Goal: Find specific page/section: Find specific page/section

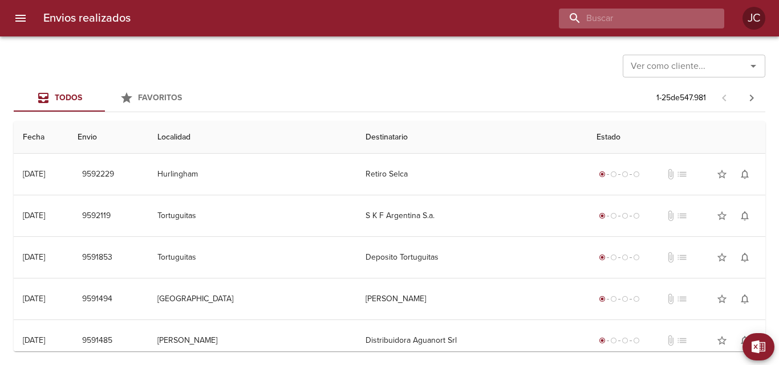
click at [676, 23] on input "buscar" at bounding box center [632, 19] width 146 height 20
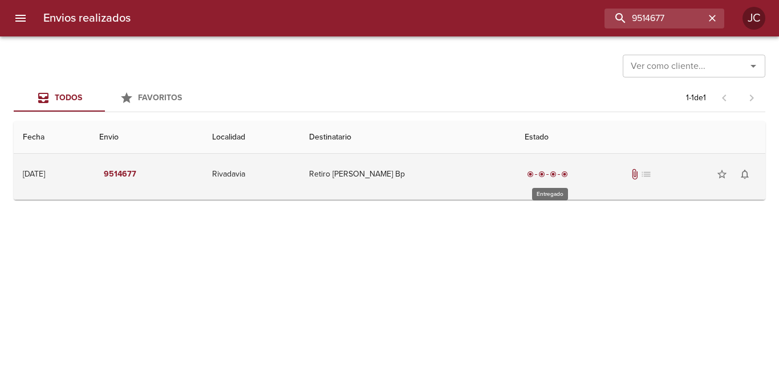
click at [552, 174] on span "radio_button_checked" at bounding box center [553, 174] width 7 height 7
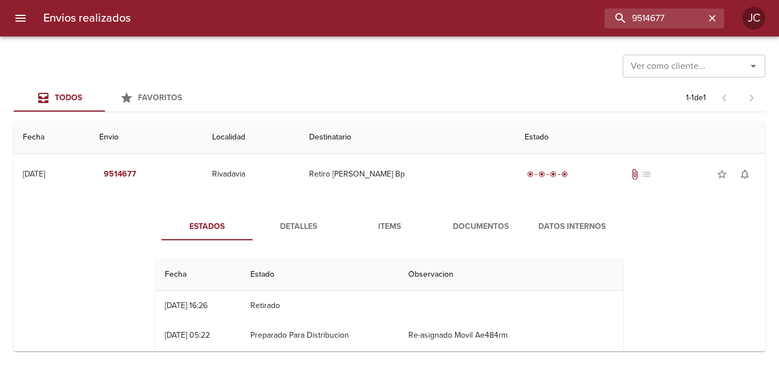
click at [480, 224] on span "Documentos" at bounding box center [481, 227] width 78 height 14
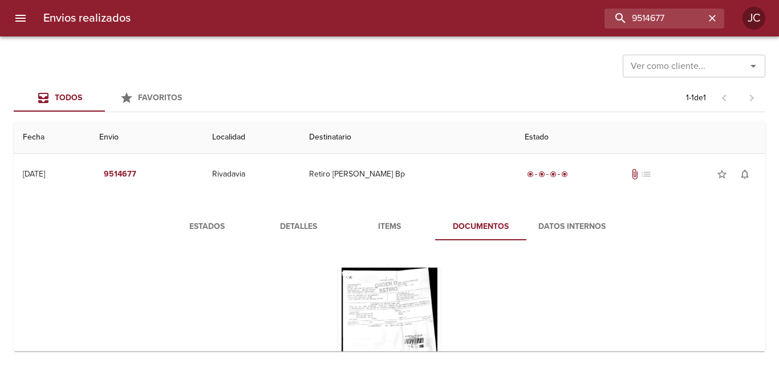
scroll to position [91, 0]
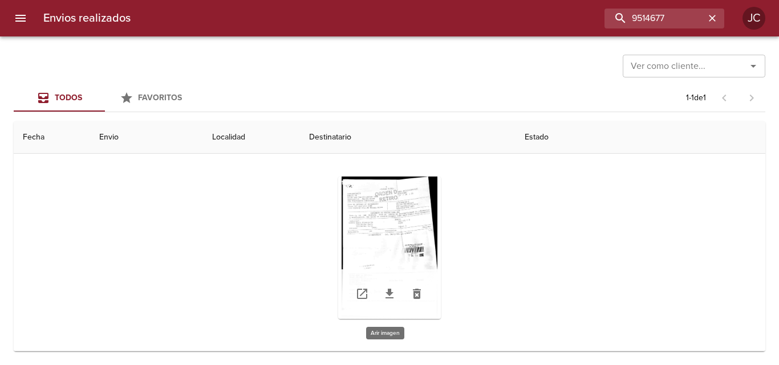
click at [401, 214] on div "Tabla de envíos del cliente" at bounding box center [389, 248] width 103 height 143
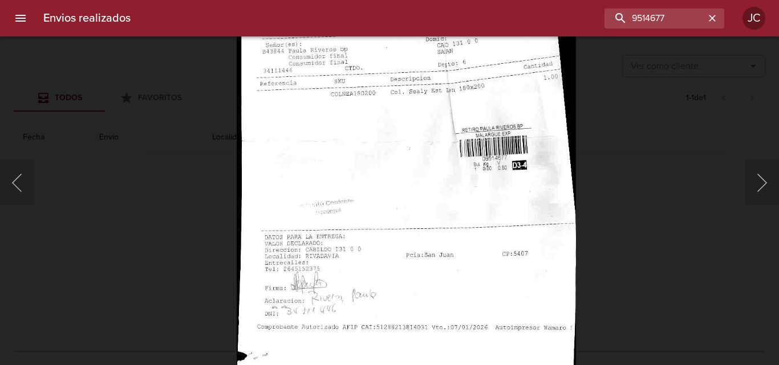
drag, startPoint x: 691, startPoint y: 58, endPoint x: 684, endPoint y: 68, distance: 12.7
click at [691, 61] on div "Lightbox" at bounding box center [389, 182] width 779 height 365
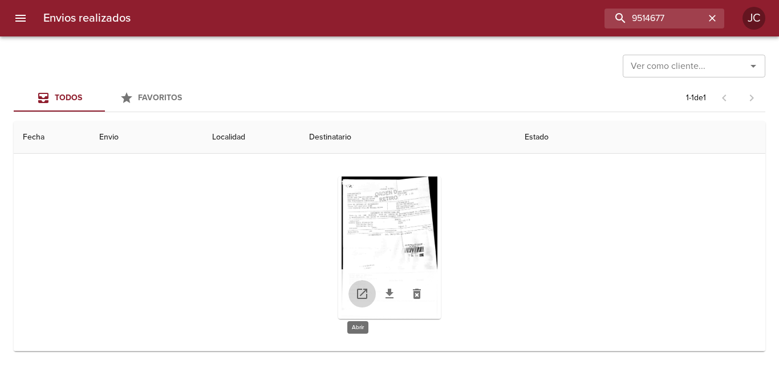
click at [357, 290] on icon "Tabla de envíos del cliente" at bounding box center [362, 294] width 10 height 10
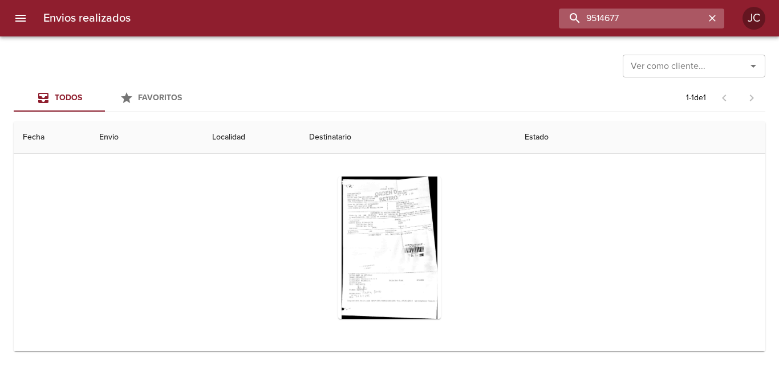
click at [646, 22] on input "9514677" at bounding box center [632, 19] width 146 height 20
type input "9514659"
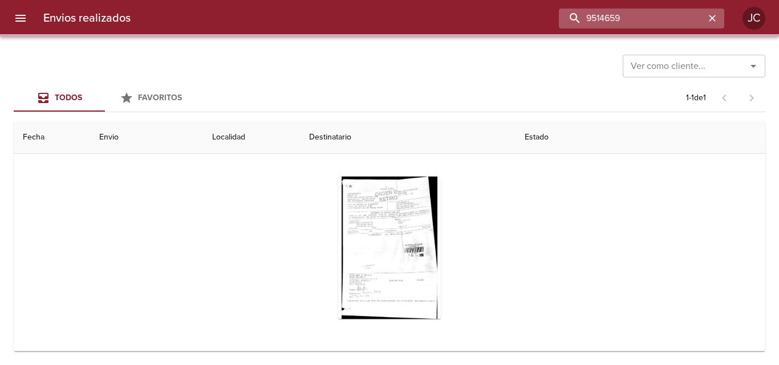
scroll to position [0, 0]
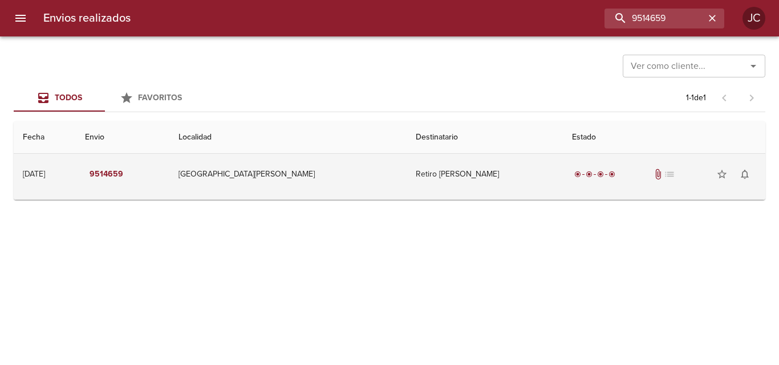
click at [445, 173] on td "Retiro [PERSON_NAME]" at bounding box center [484, 174] width 156 height 41
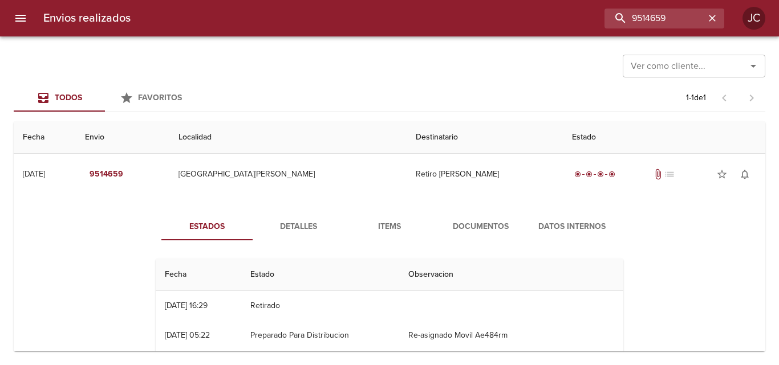
click at [462, 226] on span "Documentos" at bounding box center [481, 227] width 78 height 14
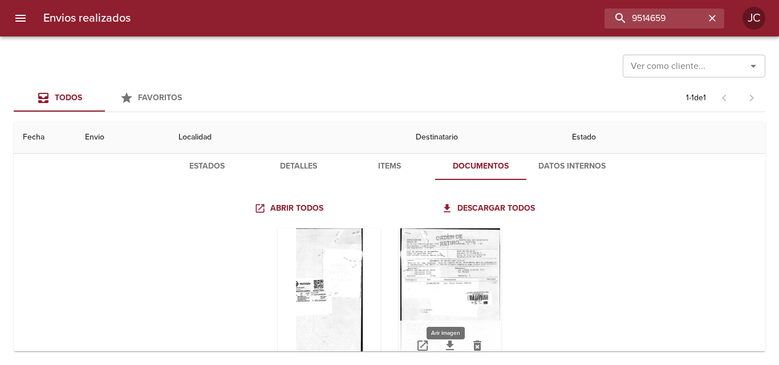
scroll to position [112, 0]
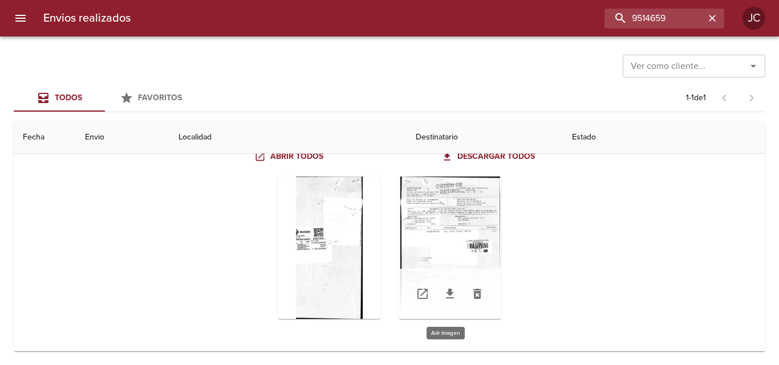
click at [470, 242] on div "Tabla de envíos del cliente" at bounding box center [449, 248] width 103 height 143
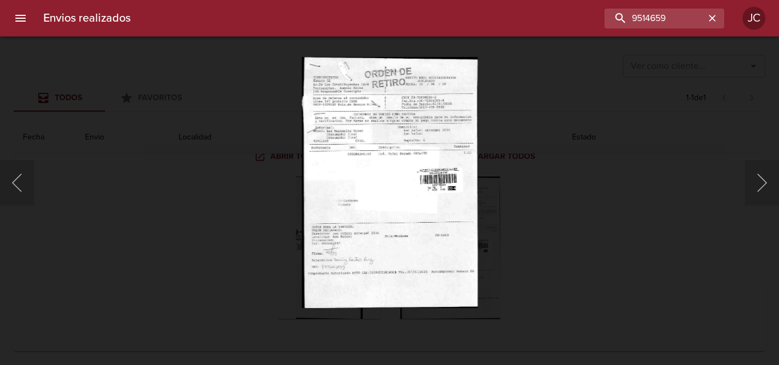
click at [527, 225] on div "Lightbox" at bounding box center [389, 182] width 779 height 365
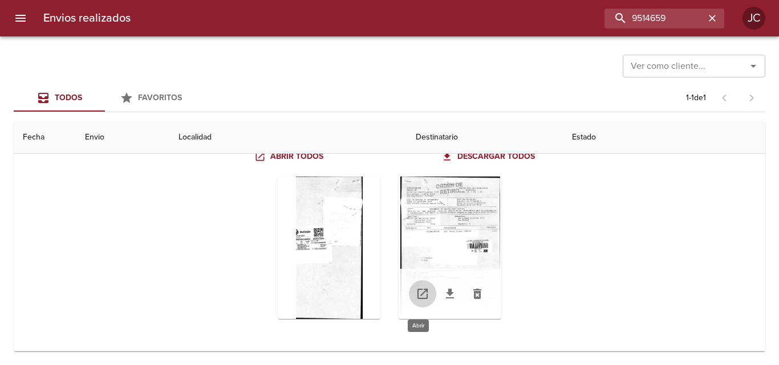
click at [411, 295] on link "Tabla de envíos del cliente" at bounding box center [422, 293] width 27 height 27
